Goal: Task Accomplishment & Management: Complete application form

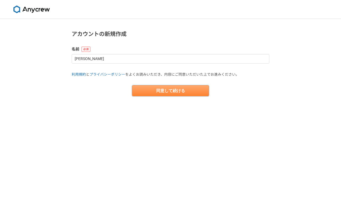
click at [169, 89] on button "同意して続ける" at bounding box center [170, 90] width 77 height 11
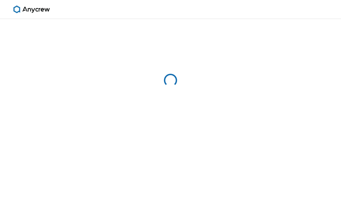
select select "13"
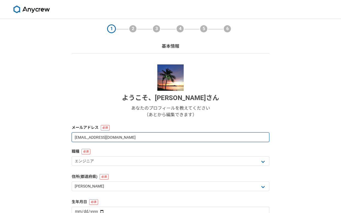
click at [135, 139] on input "kazuyawagner07@gmail.com" at bounding box center [171, 138] width 198 height 10
type input "kazuya@k-adapt.com"
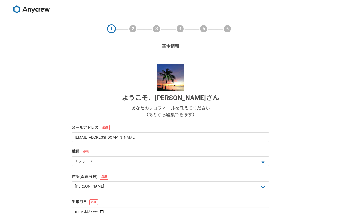
click at [122, 101] on div "ようこそ、 井村和也 さん あなたのプロフィールを教えてください （あとから編集できます）" at bounding box center [171, 92] width 198 height 54
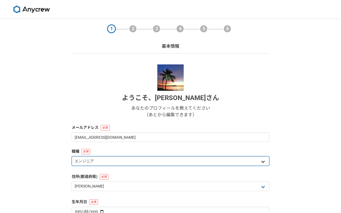
click at [130, 161] on select "エンジニア デザイナー ライター 営業 マーケティング 企画・事業開発 バックオフィス その他" at bounding box center [171, 162] width 198 height 10
select select "5"
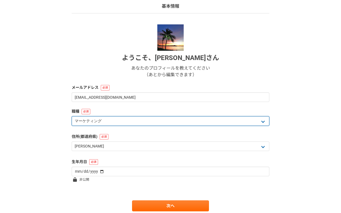
scroll to position [60, 0]
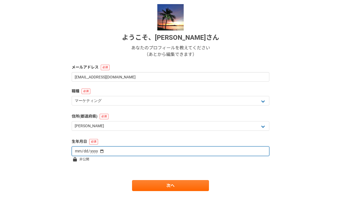
click at [119, 154] on input "date" at bounding box center [171, 152] width 198 height 10
click at [106, 154] on input "date" at bounding box center [171, 152] width 198 height 10
click at [98, 152] on input "date" at bounding box center [171, 152] width 198 height 10
type input "1987-05-16"
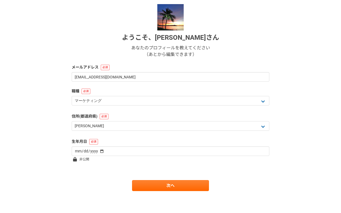
click at [122, 172] on form "ようこそ、 井村和也 さん あなたのプロフィールを教えてください （あとから編集できます） メールアドレス kazuya@k-adapt.com 職種 エンジ…" at bounding box center [171, 97] width 198 height 187
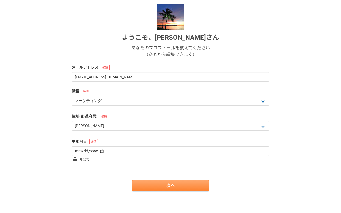
click at [157, 186] on link "次へ" at bounding box center [170, 185] width 77 height 11
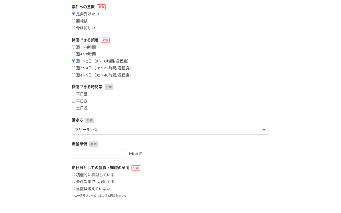
scroll to position [0, 0]
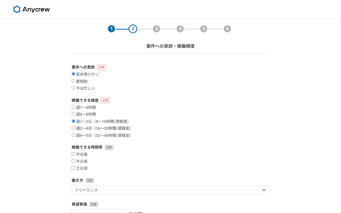
click at [73, 128] on input "週2〜4日（16〜32時間/週程度）" at bounding box center [74, 128] width 4 height 4
radio input "true"
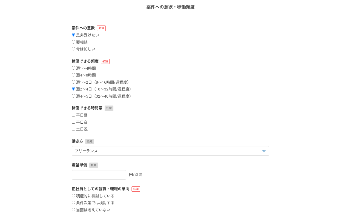
scroll to position [40, 0]
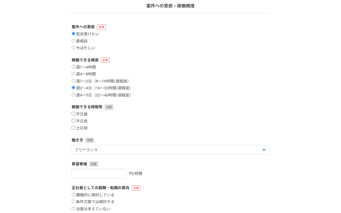
click at [74, 111] on div "稼働できる時間帯 平日昼 平日夜 土日祝" at bounding box center [171, 117] width 198 height 27
click at [74, 120] on input "平日夜" at bounding box center [74, 121] width 4 height 4
checkbox input "true"
click at [74, 113] on input "平日昼" at bounding box center [74, 114] width 4 height 4
checkbox input "true"
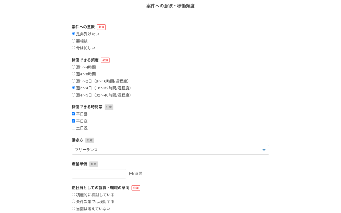
click at [74, 128] on input "土日祝" at bounding box center [74, 128] width 4 height 4
checkbox input "true"
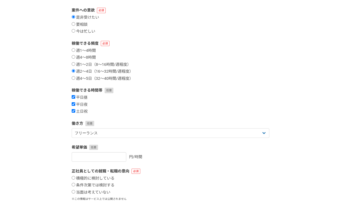
scroll to position [62, 0]
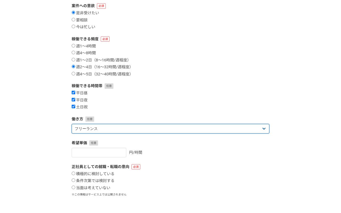
click at [122, 127] on select "フリーランス 副業 その他" at bounding box center [171, 129] width 198 height 10
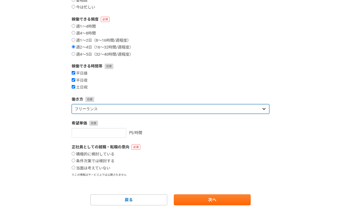
scroll to position [96, 0]
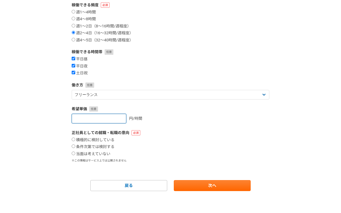
click at [93, 120] on input "number" at bounding box center [99, 119] width 55 height 10
type input "4"
type input "5000"
click at [73, 153] on input "当面は考えていない" at bounding box center [74, 154] width 4 height 4
radio input "true"
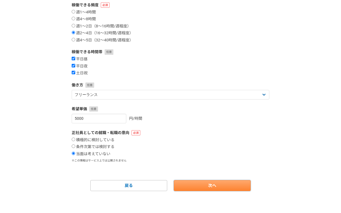
click at [207, 182] on link "次へ" at bounding box center [212, 185] width 77 height 11
select select
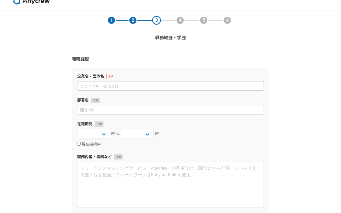
scroll to position [5, 0]
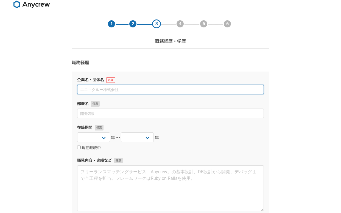
click at [123, 88] on input at bounding box center [170, 90] width 187 height 10
type input "合同会社K."
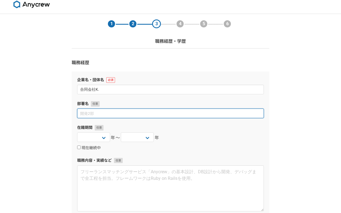
click at [120, 117] on input at bounding box center [170, 114] width 187 height 10
type input "代表"
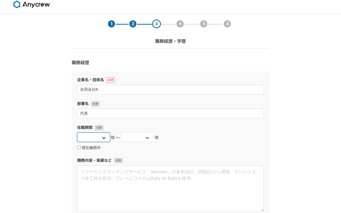
click at [102, 140] on select "2025 2024 2023 2022 2021 2020 2019 2018 2017 2016 2015 2014 2013 2012 2011 2010…" at bounding box center [93, 138] width 33 height 10
select select "2024"
click at [136, 137] on select "2025 2024 2023 2022 2021 2020 2019 2018 2017 2016 2015 2014 2013 2012 2011 2010…" at bounding box center [137, 138] width 33 height 10
select select "2025"
click at [79, 146] on input "現在継続中" at bounding box center [79, 148] width 4 height 4
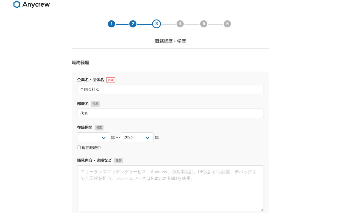
checkbox input "true"
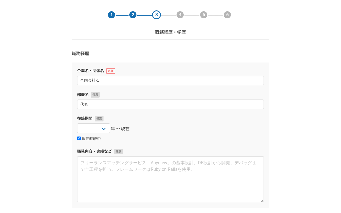
scroll to position [27, 0]
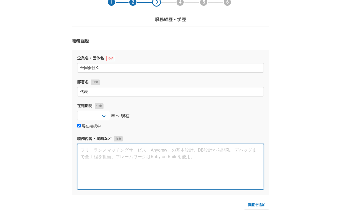
click at [101, 151] on textarea at bounding box center [170, 167] width 187 height 46
paste textarea "◆合同会社K.（2024年1月～現在） 役職：代表社員/マーケティングコンサルタント 【事業内容】 ・Webマーケティング支援（SNS広告運用、アカウント運用…"
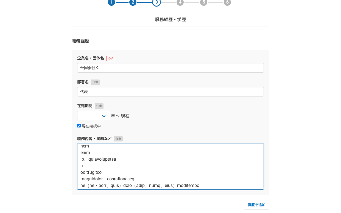
scroll to position [0, 0]
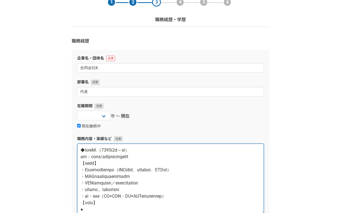
drag, startPoint x: 262, startPoint y: 189, endPoint x: 251, endPoint y: 213, distance: 27.2
click at [251, 213] on html "1 2 3 4 5 6 職務経歴・学歴 職務経歴 企業名・団体名 合同会社K. 部署名 代表 在籍期間 2025 2024 2023 2022 2021 20…" at bounding box center [170, 142] width 341 height 338
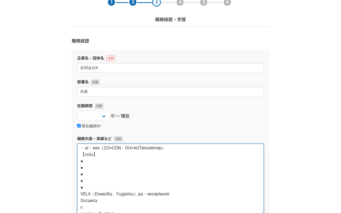
scroll to position [61, 0]
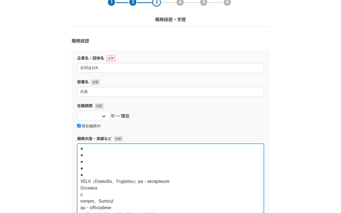
click at [81, 181] on textarea at bounding box center [170, 179] width 187 height 71
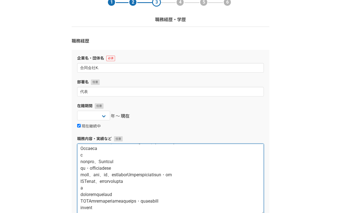
type textarea "◆合同会社K.（2024年1月～現在） 役職：代表社員/マーケティングコンサルタント 【事業内容】 ・Webマーケティング支援（SNS広告運用、アカウント運用…"
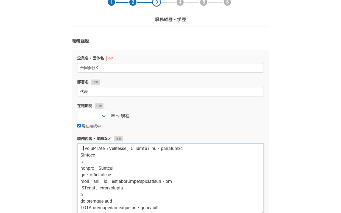
scroll to position [0, 0]
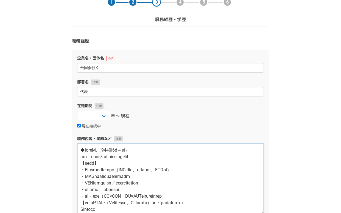
click at [82, 150] on textarea at bounding box center [170, 179] width 187 height 71
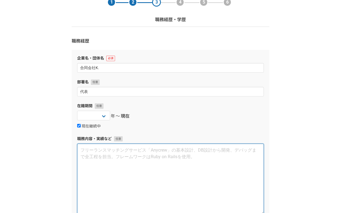
paste textarea "◆合同会社K.（2024年1月～現在） 役職：代表社員/マーケティングコンサルタント 【事業内容】 ・Webマーケティング支援（SNS広告運用、アカウント運用…"
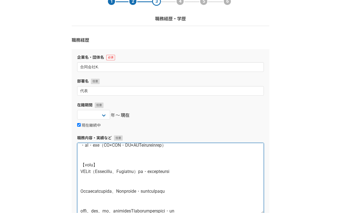
scroll to position [59, 0]
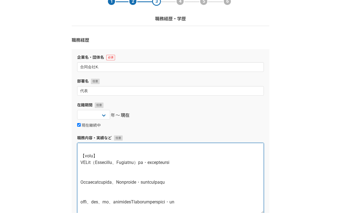
click at [100, 175] on textarea at bounding box center [170, 178] width 187 height 71
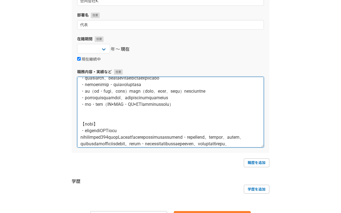
scroll to position [125, 0]
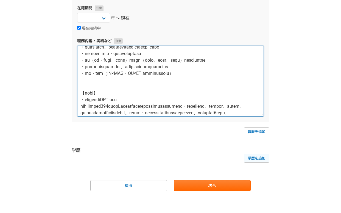
type textarea "◆合同会社K.（2024年1月～現在） 役職：代表社員/マーケティングコンサルタント 【事業内容】 ・Webマーケティング支援（SNS広告運用、アカウント運用…"
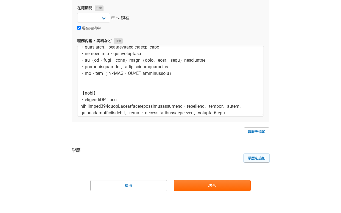
click at [250, 160] on link "学歴を追加" at bounding box center [257, 158] width 26 height 9
select select
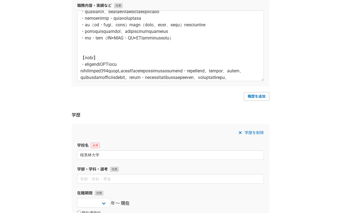
scroll to position [175, 0]
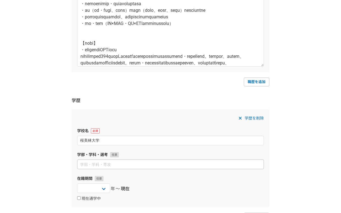
type input "桜美林大学"
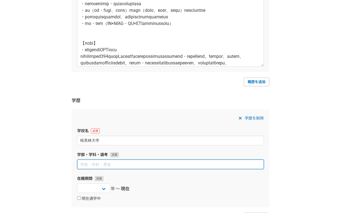
click at [101, 166] on input at bounding box center [170, 165] width 187 height 10
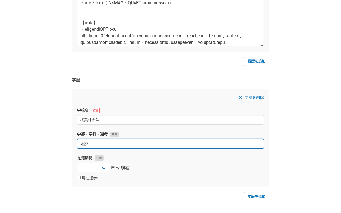
scroll to position [232, 0]
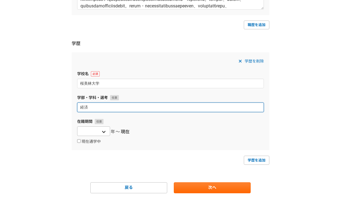
type input "経済"
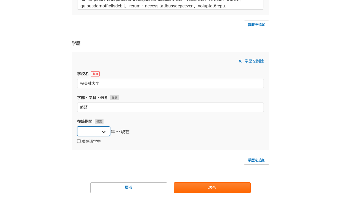
click at [102, 131] on select "2025 2024 2023 2022 2021 2020 2019 2018 2017 2016 2015 2014 2013 2012 2011 2010…" at bounding box center [93, 132] width 33 height 10
select select "2006"
click at [116, 132] on span "年〜" at bounding box center [116, 132] width 10 height 7
click at [126, 132] on span "現在" at bounding box center [125, 132] width 9 height 7
click at [80, 141] on input "現在通学中" at bounding box center [79, 142] width 4 height 4
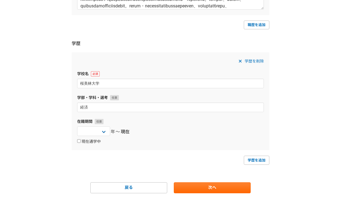
checkbox input "true"
select select
click at [144, 133] on select "2025 2024 2023 2022 2021 2020 2019 2018 2017 2016 2015 2014 2013 2012 2011 2010…" at bounding box center [137, 132] width 33 height 10
select select "2011"
click at [196, 137] on div "2025 2024 2023 2022 2021 2020 2019 2018 2017 2016 2015 2014 2013 2012 2011 2010…" at bounding box center [170, 132] width 187 height 11
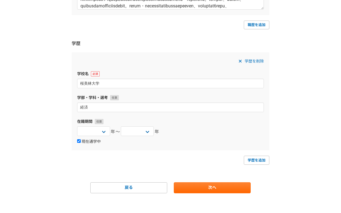
click at [78, 141] on input "現在通学中" at bounding box center [79, 142] width 4 height 4
checkbox input "true"
select select
select select "2011"
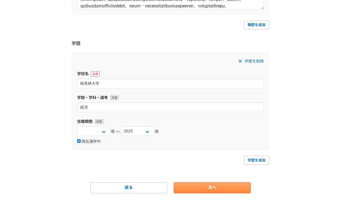
click at [213, 188] on link "次へ" at bounding box center [212, 188] width 77 height 11
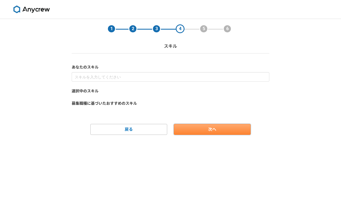
scroll to position [0, 0]
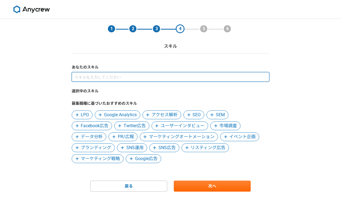
click at [99, 76] on input at bounding box center [171, 77] width 198 height 10
type input "マーケティング"
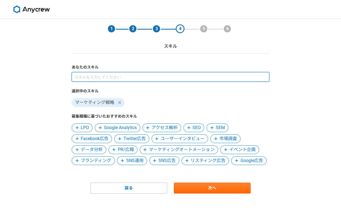
click at [96, 77] on input at bounding box center [171, 77] width 198 height 10
type input "マーケティング"
click at [105, 77] on input at bounding box center [171, 77] width 198 height 10
type input "マーケティング"
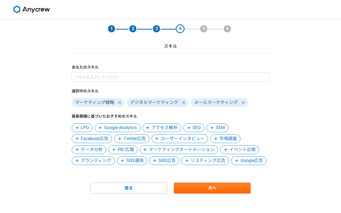
click at [193, 128] on span "SEO" at bounding box center [197, 128] width 8 height 7
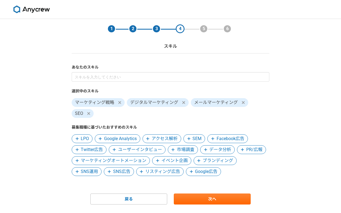
click at [161, 138] on span "アクセス解析" at bounding box center [165, 139] width 26 height 7
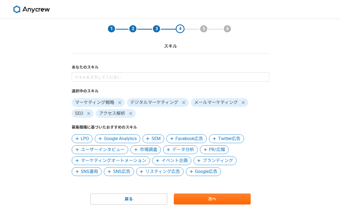
click at [142, 151] on span "市場調査" at bounding box center [149, 150] width 18 height 7
click at [172, 159] on span "イベント企画" at bounding box center [174, 161] width 26 height 7
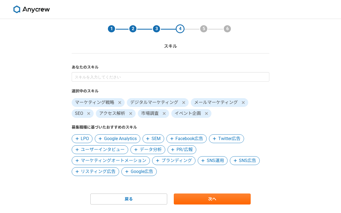
click at [176, 162] on span "ブランディング" at bounding box center [176, 161] width 30 height 7
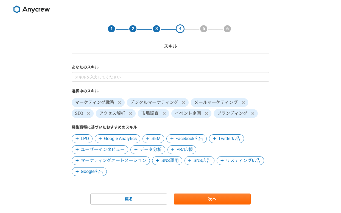
click at [169, 161] on span "SNS運用" at bounding box center [169, 161] width 17 height 7
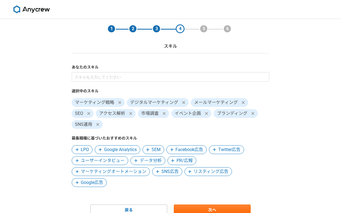
click at [171, 170] on span "SNS広告" at bounding box center [169, 172] width 17 height 7
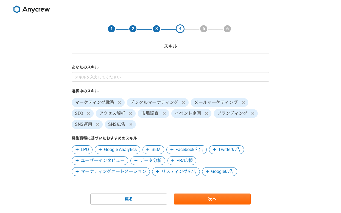
click at [180, 175] on span "リスティング広告" at bounding box center [178, 172] width 35 height 7
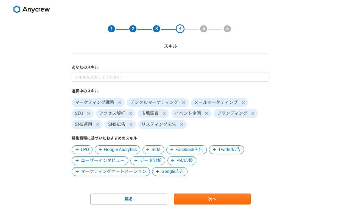
click at [171, 174] on span "Google広告" at bounding box center [172, 172] width 23 height 7
click at [120, 172] on span "マーケティングオートメーション" at bounding box center [114, 172] width 66 height 7
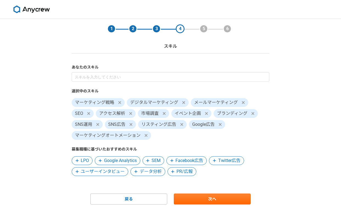
click at [181, 158] on span "Facebook広告" at bounding box center [189, 161] width 28 height 7
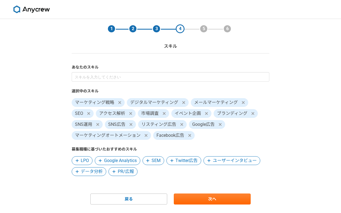
click at [182, 160] on span "Twitter広告" at bounding box center [186, 161] width 22 height 7
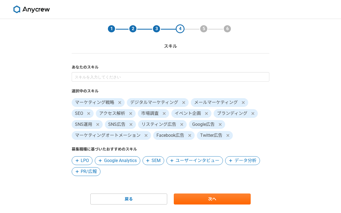
click at [182, 160] on span "ユーザーインタビュー" at bounding box center [197, 161] width 44 height 7
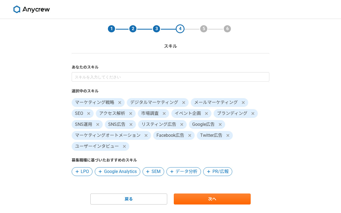
click at [183, 171] on span "データ分析" at bounding box center [186, 172] width 22 height 7
click at [183, 171] on span "PR/広報" at bounding box center [183, 172] width 16 height 7
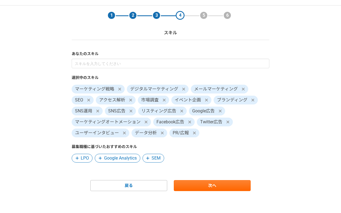
scroll to position [13, 0]
click at [89, 158] on span "LPO" at bounding box center [82, 158] width 21 height 9
click at [94, 161] on span "Google Analytics" at bounding box center [97, 158] width 33 height 7
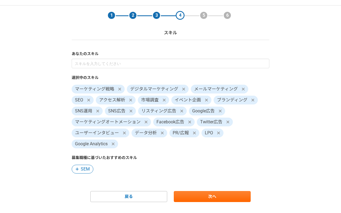
click at [90, 169] on span "SEM" at bounding box center [83, 169] width 22 height 9
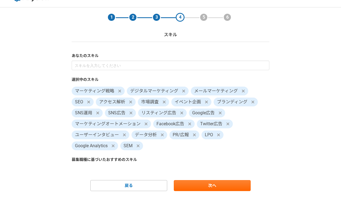
scroll to position [12, 0]
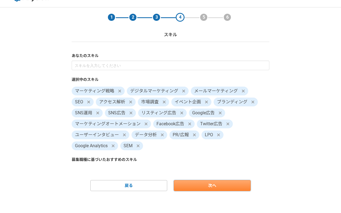
click at [199, 183] on link "次へ" at bounding box center [212, 185] width 77 height 11
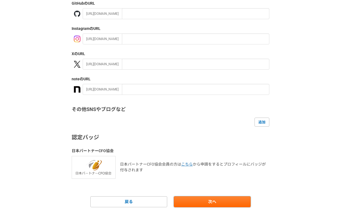
scroll to position [89, 0]
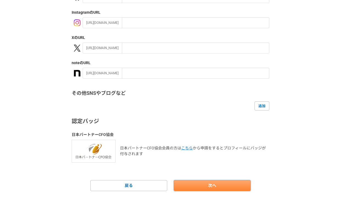
click at [193, 182] on link "次へ" at bounding box center [212, 185] width 77 height 11
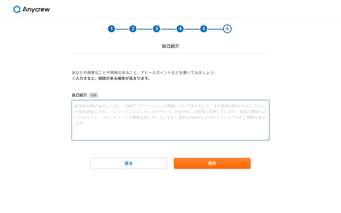
click at [119, 116] on textarea at bounding box center [171, 120] width 198 height 40
paste textarea "はじめまして。合同会社K.代表の井村和也と申します。 これまで多様な業界におけるデジタルマーケティング戦略の立案・実行に携わり、確かな成果を上げてまいりました…"
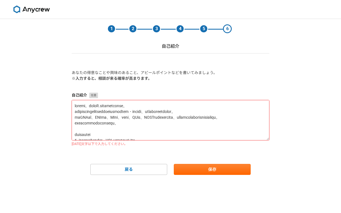
click at [74, 124] on textarea at bounding box center [171, 120] width 198 height 40
type textarea "はじめまして。合同会社K.代表の井村和也と申します。 これまで多様な業界におけるデジタルマーケティング戦略の立案・実行に携わり、確かな成果を上げてまいりました…"
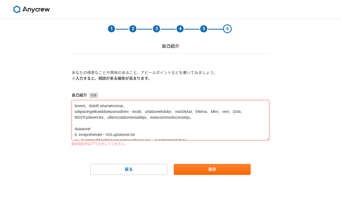
click at [77, 107] on textarea at bounding box center [171, 120] width 198 height 40
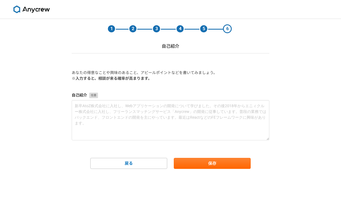
click at [45, 114] on div "1 2 3 4 5 6 自己紹介 あなたの得意なことや興味のあること、アピールポイントなどを書いてみましょう。 ※入力すると、相談が来る確率が高まります。 自…" at bounding box center [170, 116] width 341 height 194
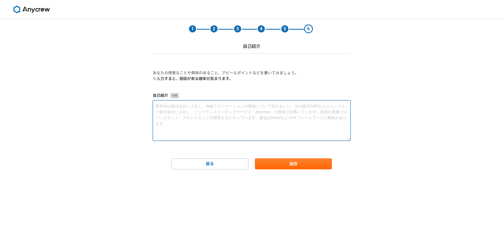
click at [167, 108] on textarea at bounding box center [252, 120] width 198 height 40
paste textarea "私は、国内外での豊富なBtoB・BtoC経験を基盤に、マーケティング・営業・プロジェクトマネジメント・教育の領域で実績を重ねてきました。株式会社良品計画での販…"
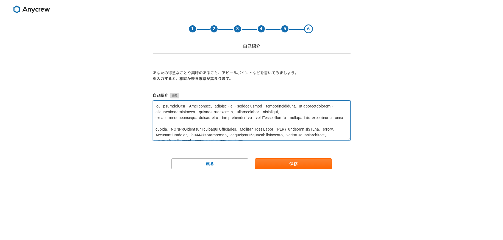
click at [213, 113] on textarea at bounding box center [252, 120] width 198 height 40
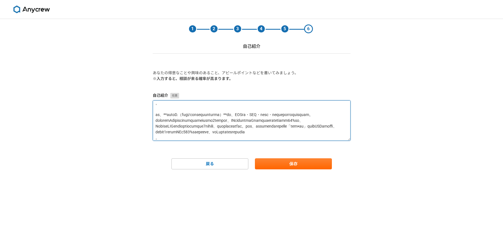
scroll to position [43, 0]
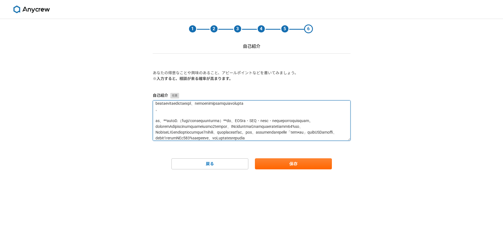
click at [288, 113] on textarea at bounding box center [252, 120] width 198 height 40
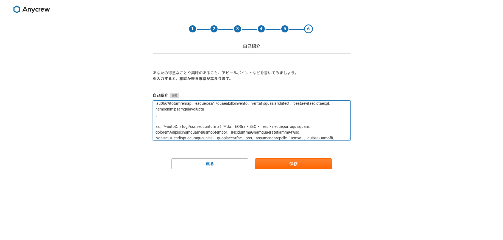
scroll to position [55, 0]
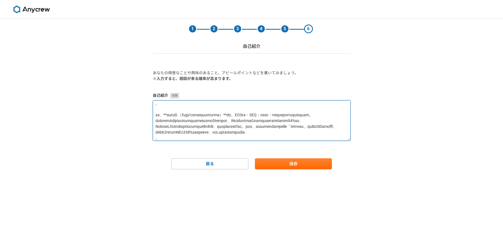
click at [327, 111] on textarea at bounding box center [252, 120] width 198 height 40
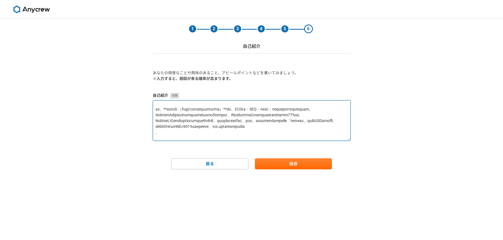
click at [155, 120] on textarea at bounding box center [252, 120] width 198 height 40
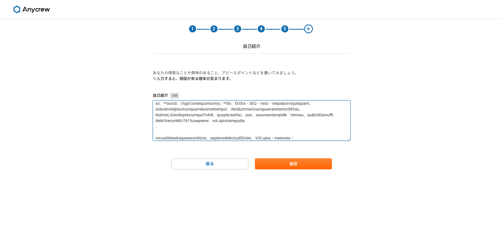
scroll to position [60, 0]
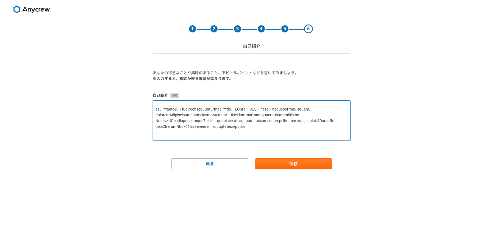
click at [171, 134] on textarea at bounding box center [252, 120] width 198 height 40
click at [267, 132] on textarea at bounding box center [252, 120] width 198 height 40
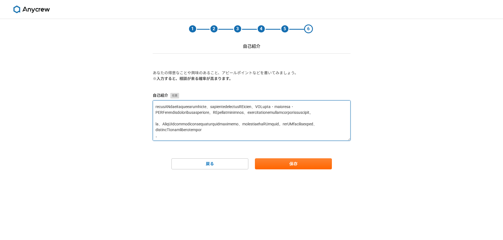
scroll to position [98, 0]
click at [154, 123] on textarea at bounding box center [252, 120] width 198 height 40
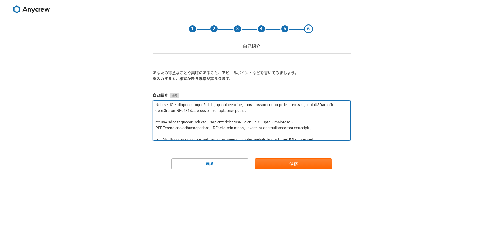
scroll to position [81, 0]
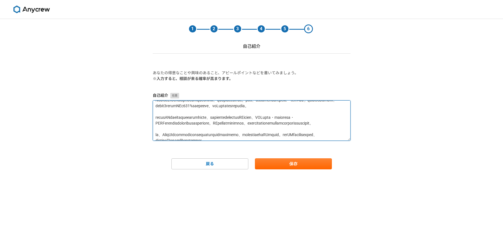
click at [209, 116] on textarea at bounding box center [252, 120] width 198 height 40
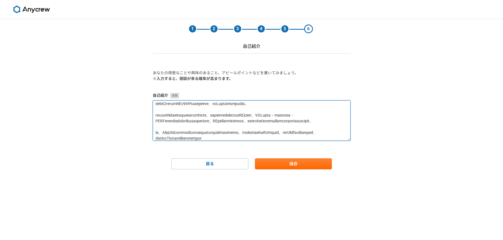
scroll to position [85, 0]
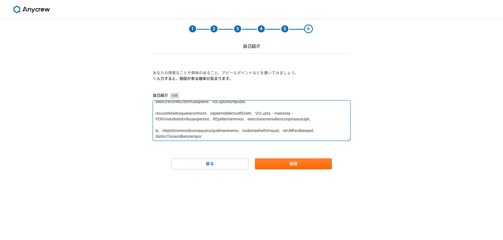
click at [249, 119] on textarea at bounding box center [252, 120] width 198 height 40
click at [164, 130] on textarea at bounding box center [252, 120] width 198 height 40
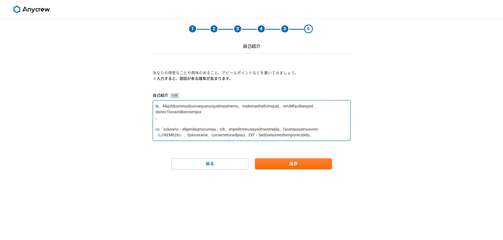
scroll to position [121, 0]
click at [253, 126] on textarea at bounding box center [252, 120] width 198 height 40
click at [322, 131] on textarea at bounding box center [252, 120] width 198 height 40
click at [218, 119] on textarea at bounding box center [252, 120] width 198 height 40
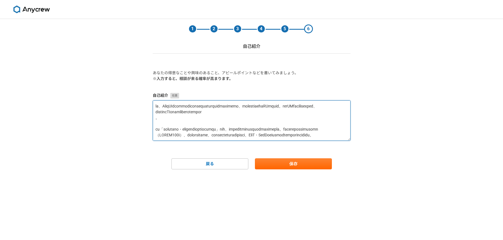
scroll to position [158, 0]
click at [180, 128] on textarea at bounding box center [252, 120] width 198 height 40
click at [177, 136] on textarea at bounding box center [252, 120] width 198 height 40
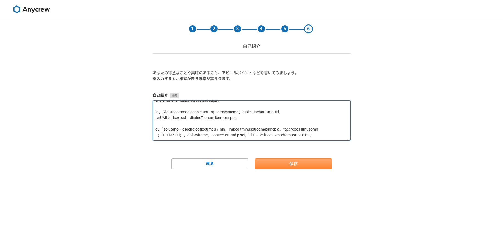
type textarea "私は、国内外での豊富なBtoB・BtoC経験を基盤に、マーケティング・営業・プロジェクトマネジメント・教育の領域で実績を重ねてきました。 株式会社良品計画での…"
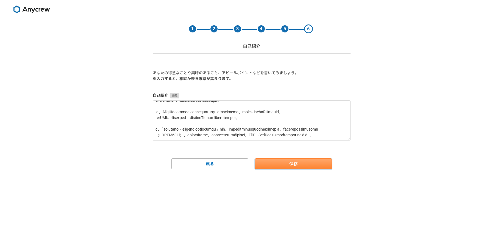
click at [273, 165] on button "保存" at bounding box center [293, 163] width 77 height 11
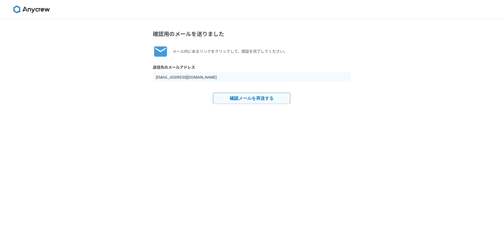
click at [240, 101] on button "確認メールを再送する" at bounding box center [251, 98] width 77 height 11
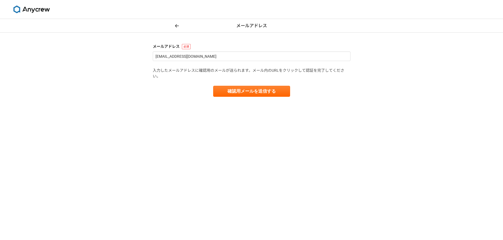
click at [34, 10] on img at bounding box center [31, 9] width 41 height 8
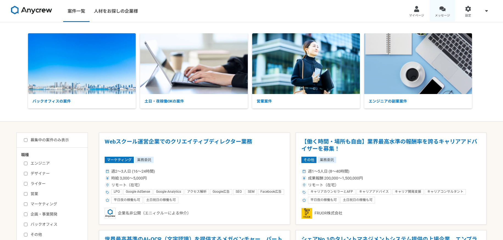
click at [341, 10] on link "メッセージ" at bounding box center [443, 11] width 26 height 22
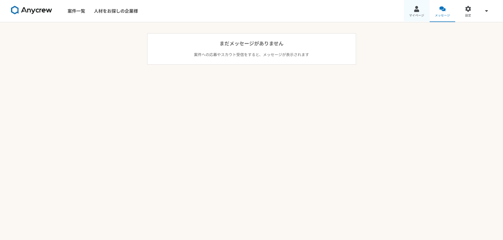
click at [341, 6] on link "マイページ" at bounding box center [417, 11] width 26 height 22
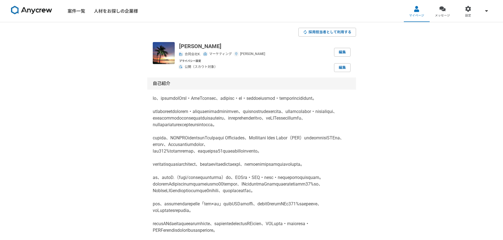
click at [41, 11] on img at bounding box center [31, 10] width 41 height 9
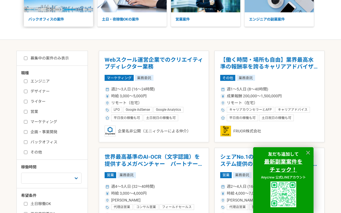
scroll to position [67, 0]
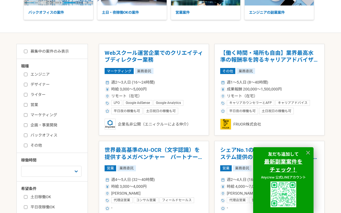
click at [25, 116] on input "マーケティング" at bounding box center [26, 115] width 4 height 4
checkbox input "true"
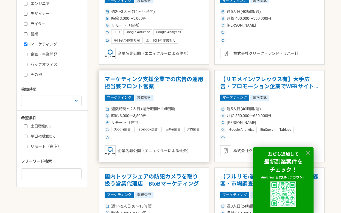
scroll to position [140, 0]
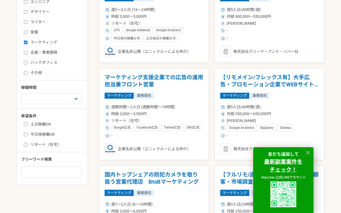
click at [34, 145] on label "リモート（在宅）" at bounding box center [55, 145] width 63 height 6
click at [27, 145] on input "リモート（在宅）" at bounding box center [26, 145] width 4 height 4
checkbox input "true"
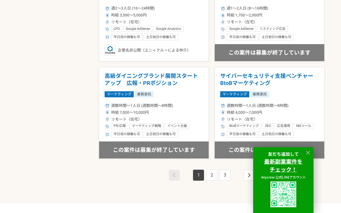
scroll to position [921, 0]
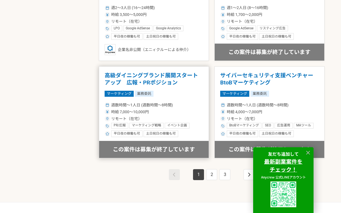
click at [165, 94] on div "マーケティング 業務委託" at bounding box center [154, 94] width 99 height 6
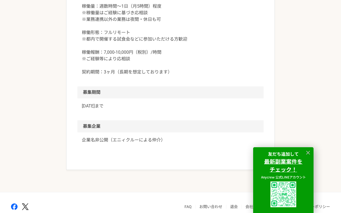
scroll to position [522, 0]
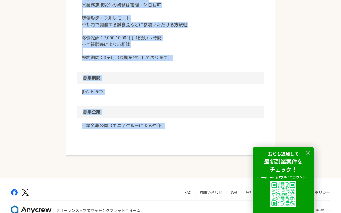
drag, startPoint x: 76, startPoint y: 60, endPoint x: 179, endPoint y: 133, distance: 126.7
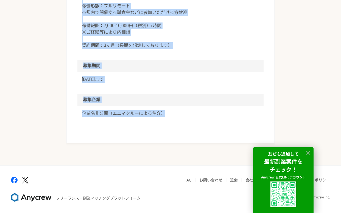
copy article "募集職種 マーケティング 希望単価 時給 7,000〜10,000円 稼働時間 週数時間〜1人日 (週数時間〜8時間) 勤務場所 リモート（在宅） 就業形態 …"
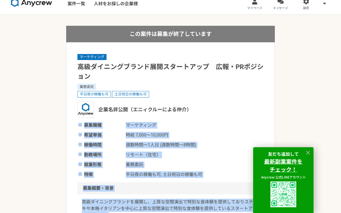
scroll to position [0, 0]
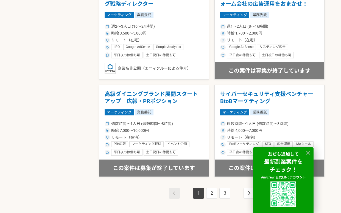
scroll to position [906, 0]
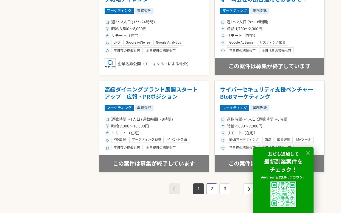
click at [210, 187] on link "2" at bounding box center [211, 189] width 11 height 11
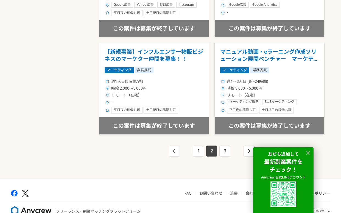
scroll to position [957, 0]
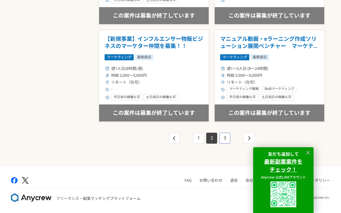
click at [221, 135] on link "3" at bounding box center [224, 138] width 11 height 11
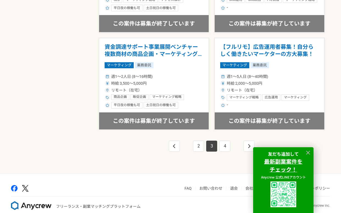
scroll to position [957, 0]
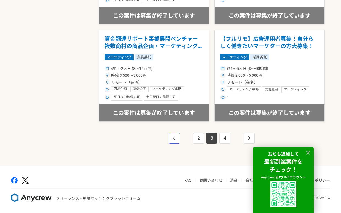
click at [177, 140] on link "pagination" at bounding box center [174, 138] width 11 height 11
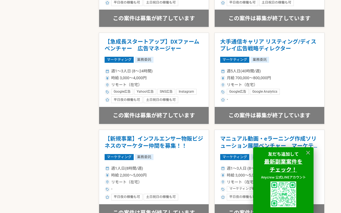
scroll to position [909, 0]
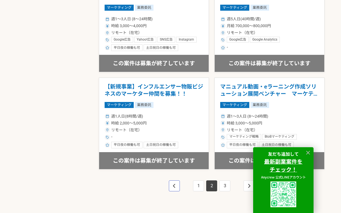
click at [175, 186] on icon "pagination" at bounding box center [174, 186] width 3 height 4
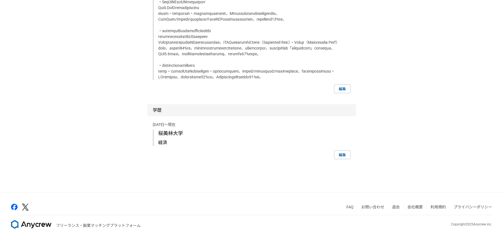
scroll to position [1284, 0]
